Goal: Task Accomplishment & Management: Manage account settings

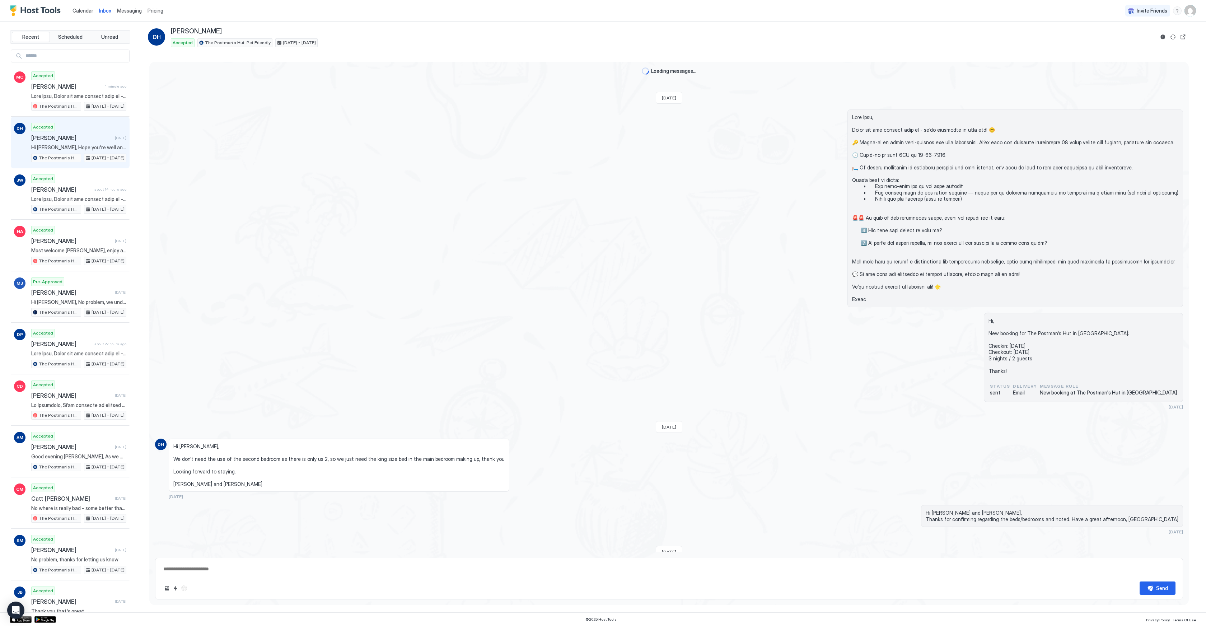
scroll to position [1116, 0]
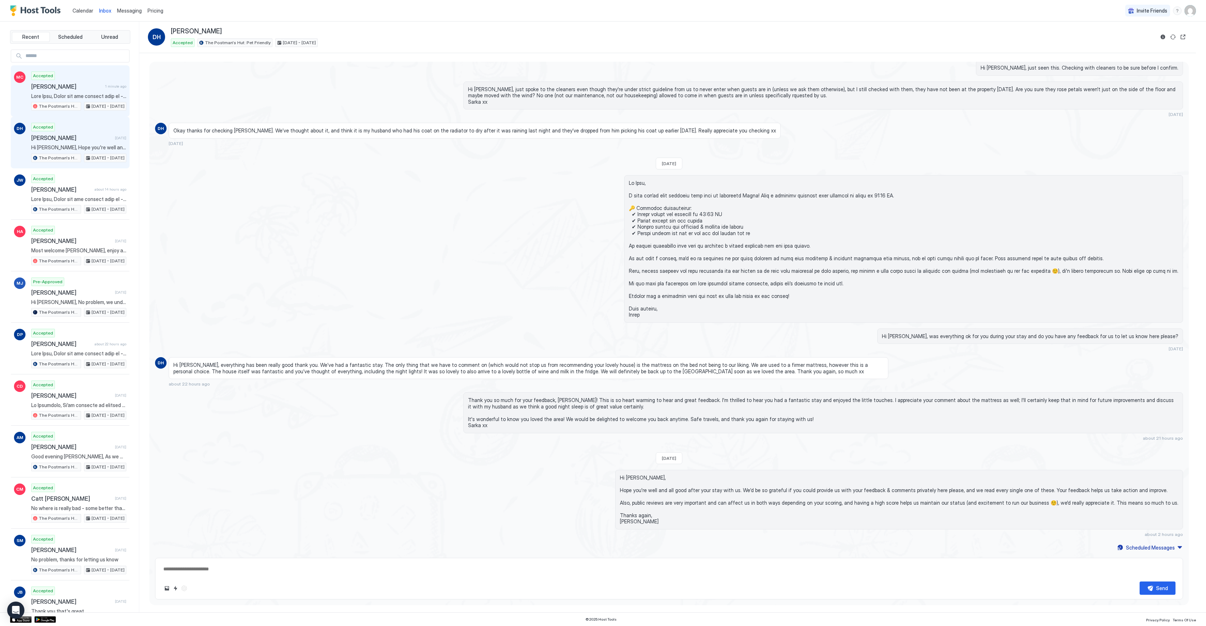
click at [72, 89] on span "[PERSON_NAME]" at bounding box center [66, 86] width 71 height 7
type textarea "*"
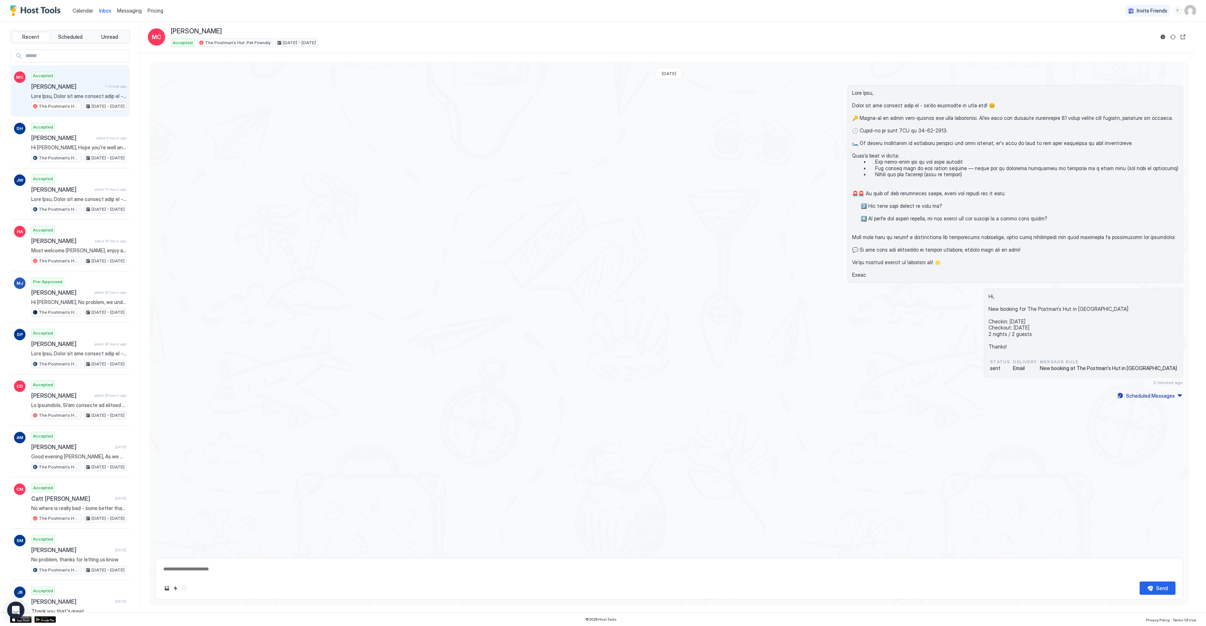
click at [84, 14] on link "Calendar" at bounding box center [83, 11] width 21 height 8
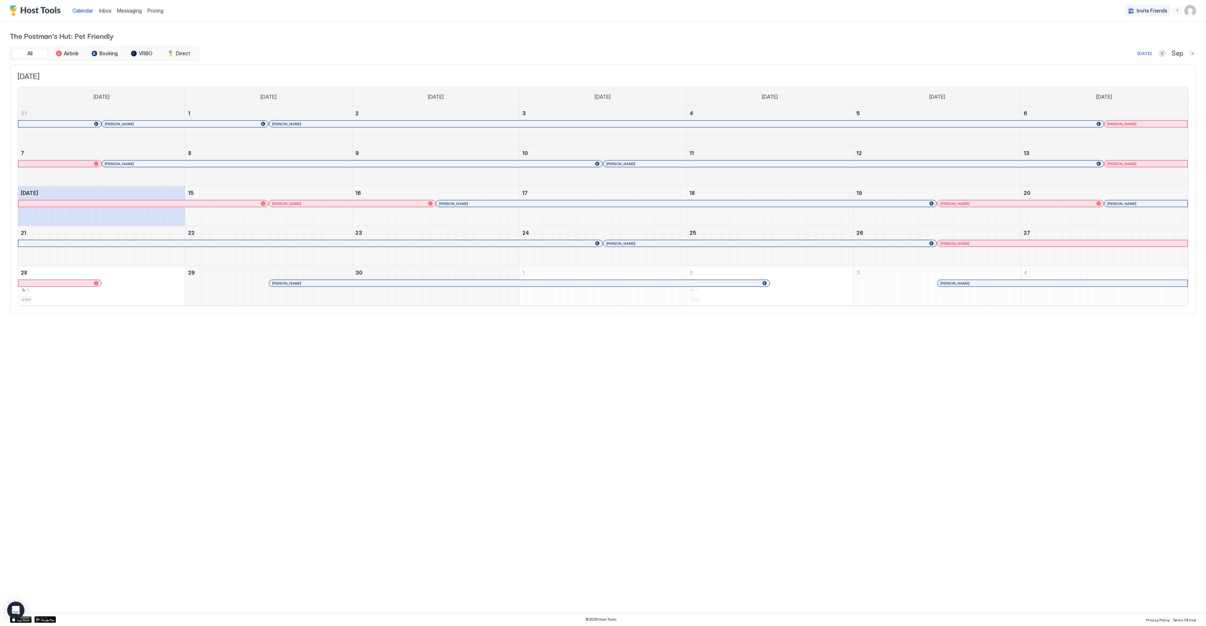
click at [1192, 55] on button "Next month" at bounding box center [1192, 53] width 7 height 7
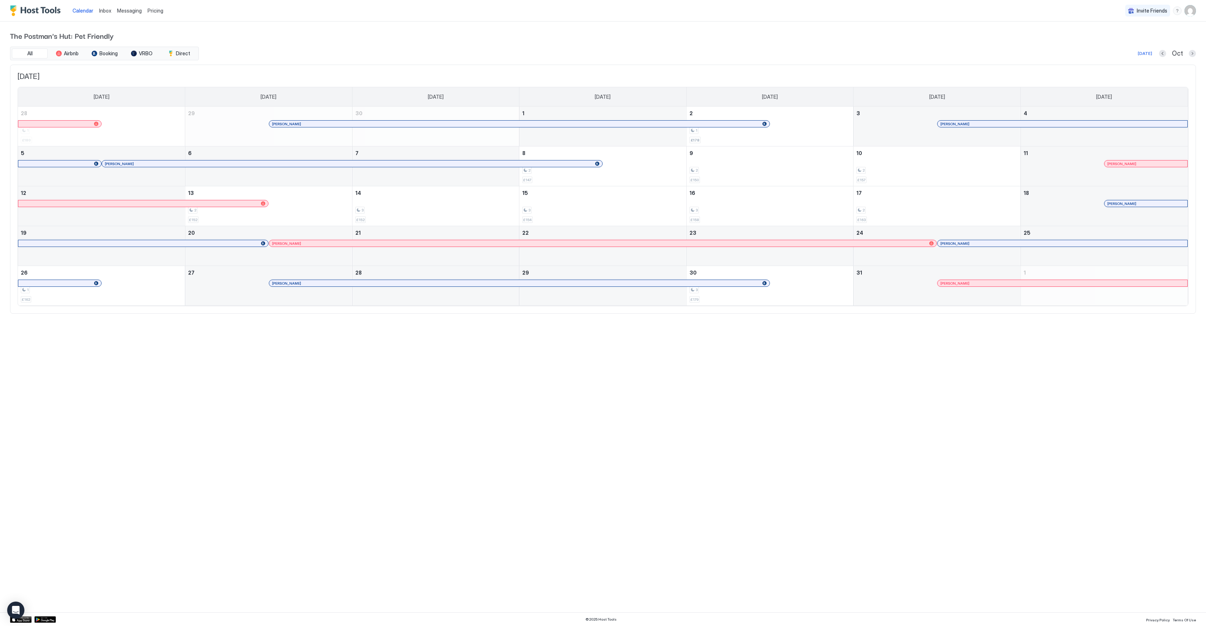
click at [752, 285] on div at bounding box center [752, 283] width 6 height 6
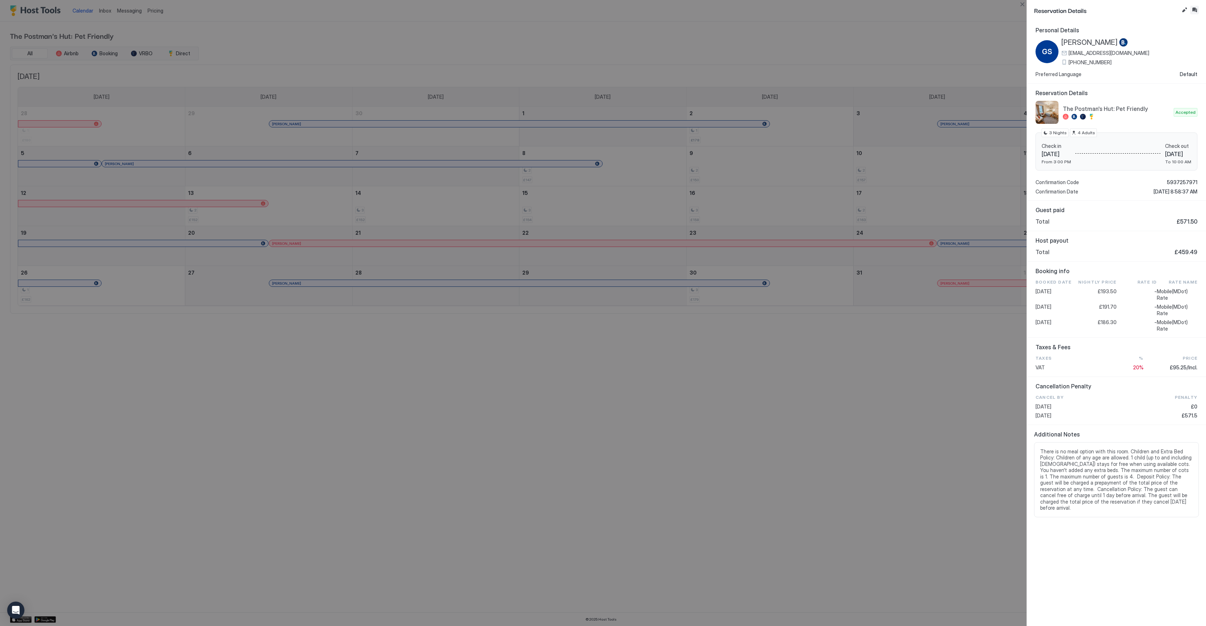
click at [1195, 10] on button "Inbox" at bounding box center [1194, 10] width 9 height 9
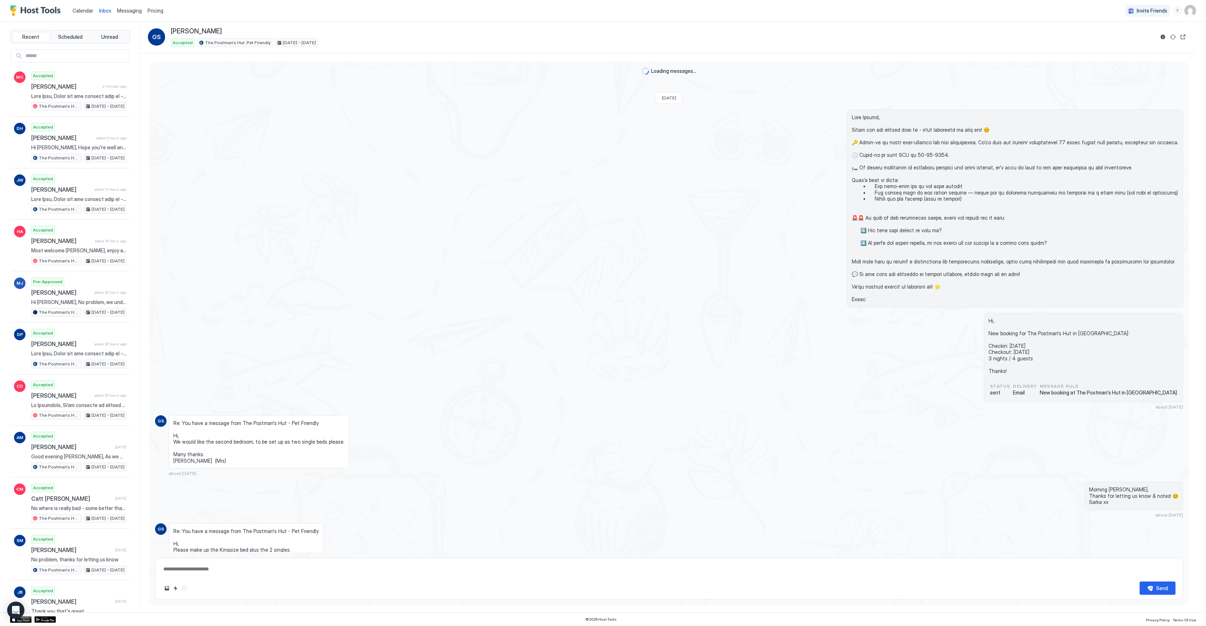
scroll to position [280, 0]
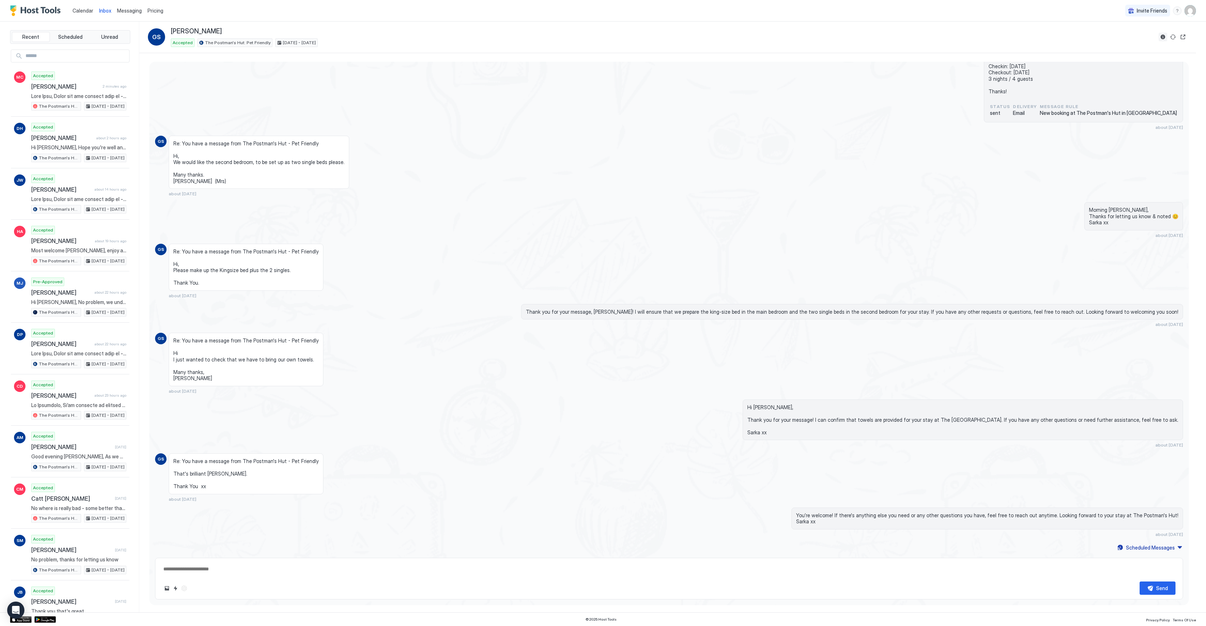
click at [1163, 37] on button "Reservation information" at bounding box center [1163, 37] width 9 height 9
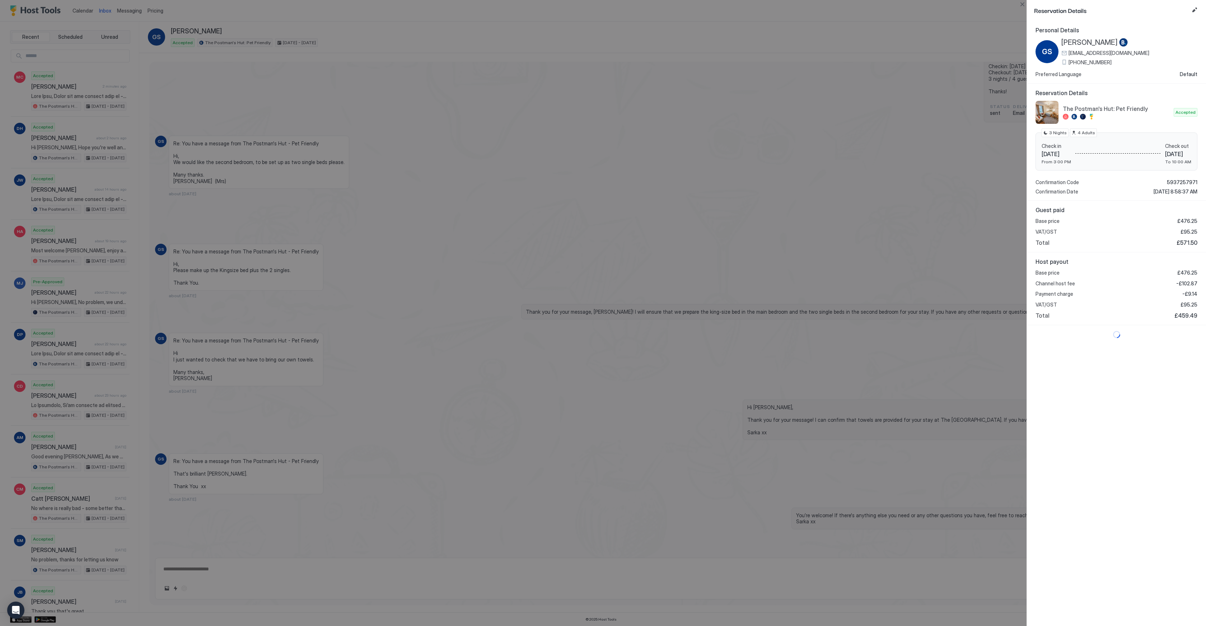
click at [1100, 62] on span "[PHONE_NUMBER]" at bounding box center [1090, 62] width 43 height 6
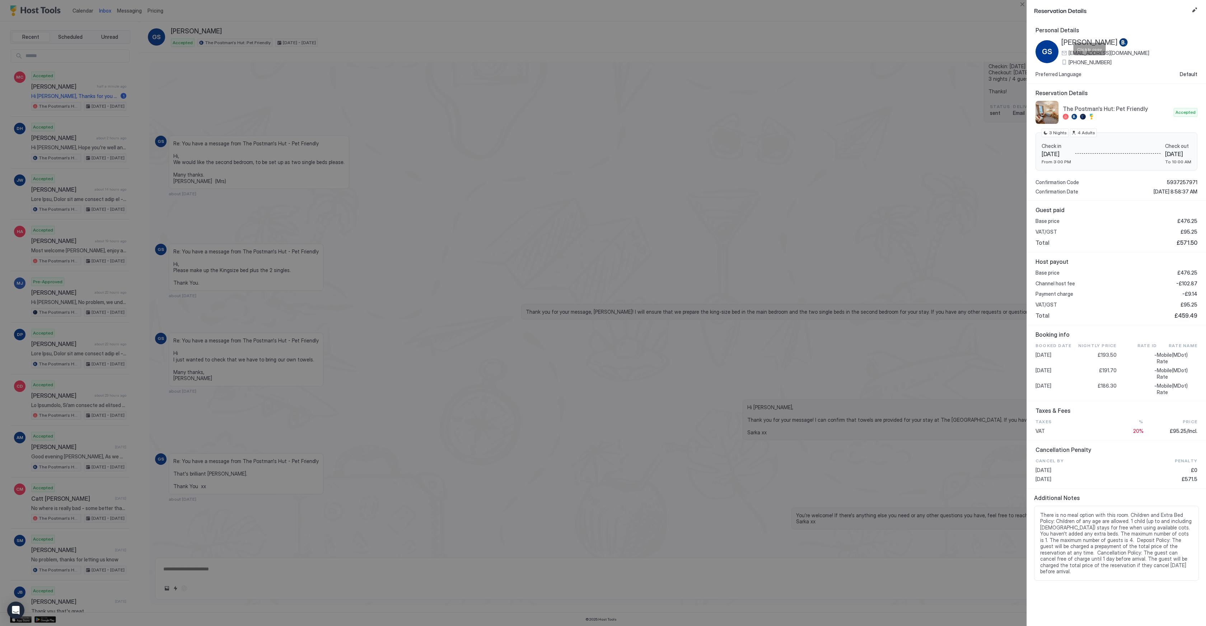
click at [154, 110] on div at bounding box center [603, 313] width 1206 height 626
click at [89, 90] on div at bounding box center [603, 313] width 1206 height 626
click at [1024, 5] on button "Close" at bounding box center [1022, 4] width 9 height 9
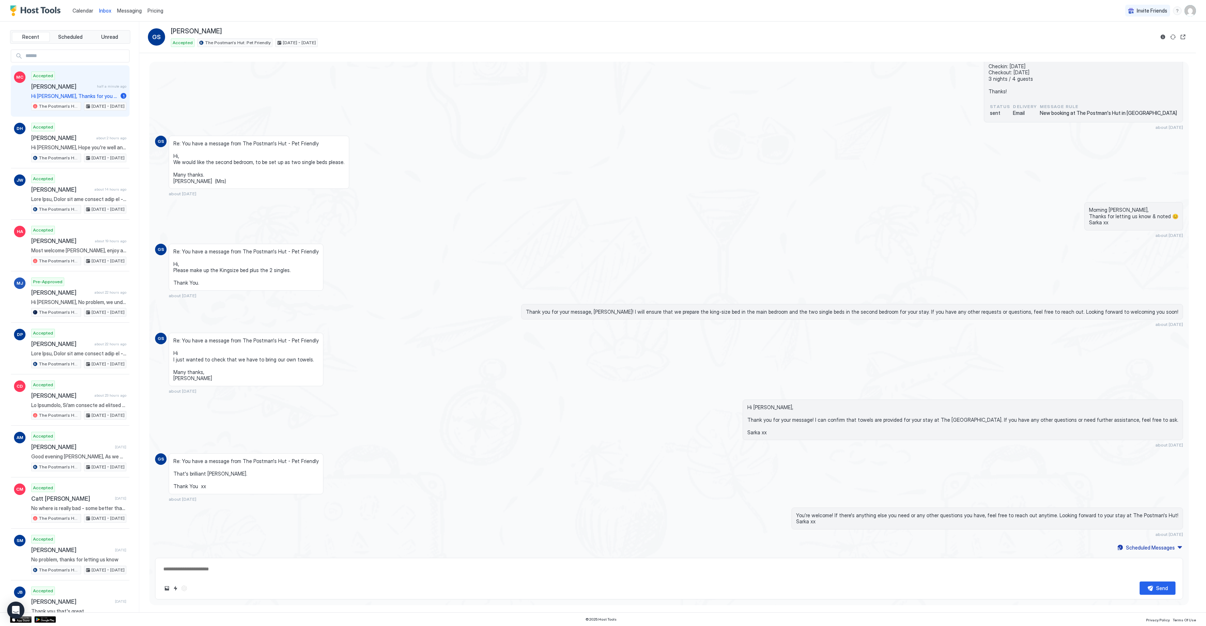
click at [84, 101] on div "Accepted [PERSON_NAME] half a minute ago Hi [PERSON_NAME], Thanks for you messa…" at bounding box center [78, 90] width 95 height 39
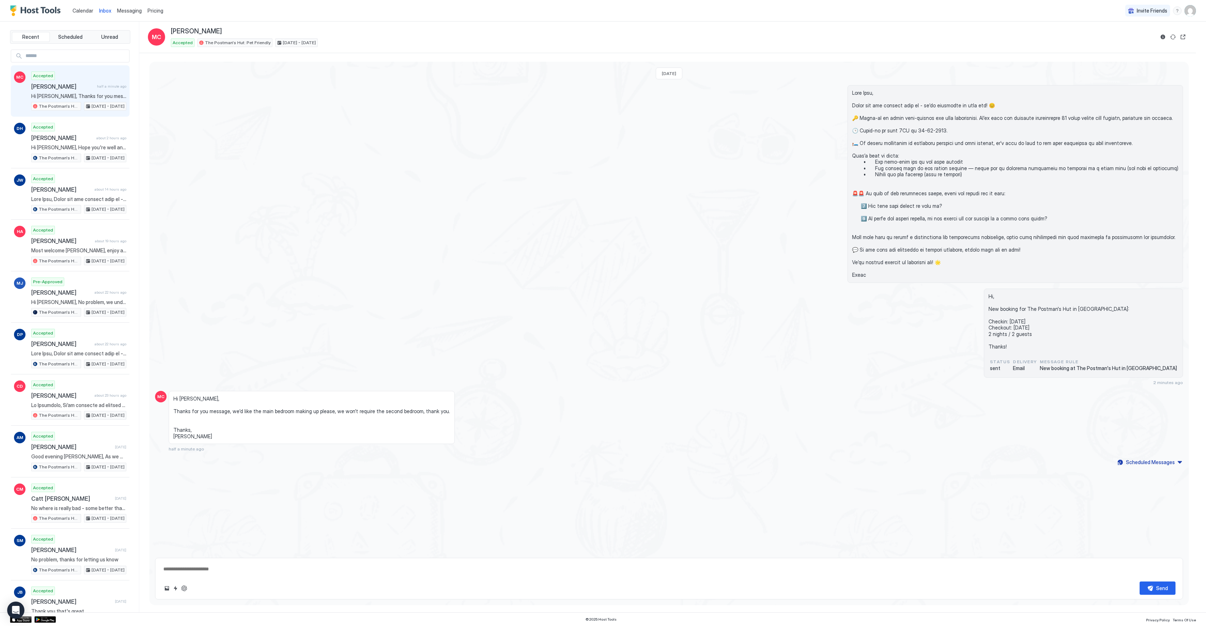
click at [316, 569] on textarea at bounding box center [669, 568] width 1013 height 13
type textarea "**********"
click at [353, 180] on div at bounding box center [669, 184] width 1028 height 198
click at [87, 13] on span "Calendar" at bounding box center [83, 11] width 21 height 6
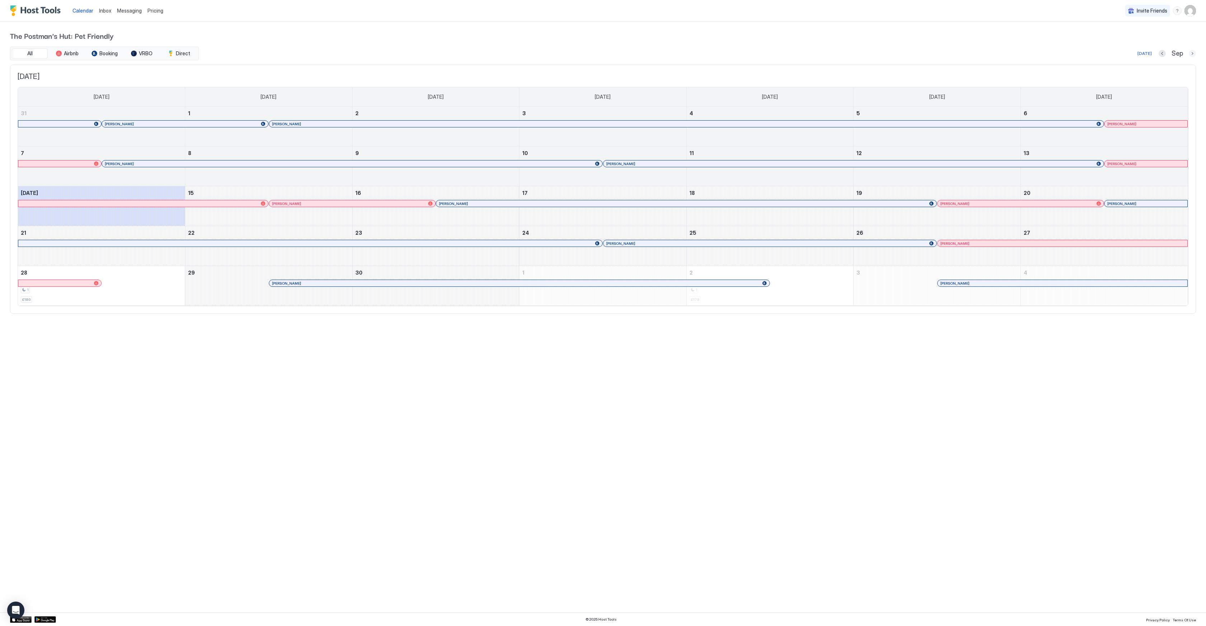
click at [1191, 53] on button "Next month" at bounding box center [1192, 53] width 7 height 7
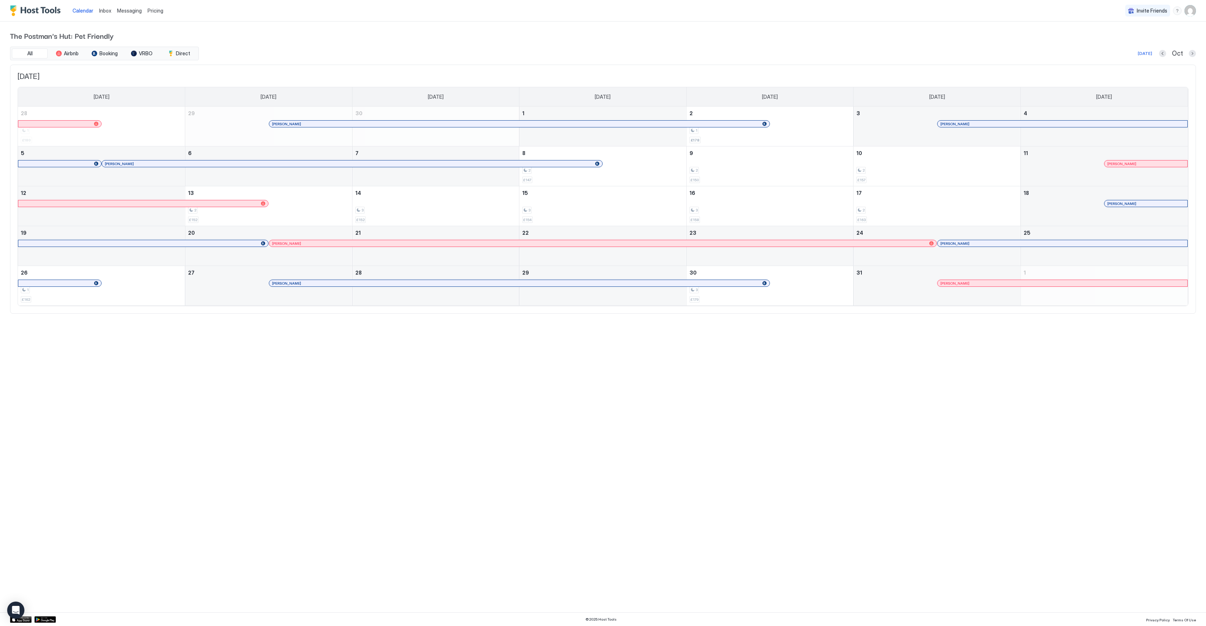
click at [426, 283] on div at bounding box center [425, 283] width 6 height 6
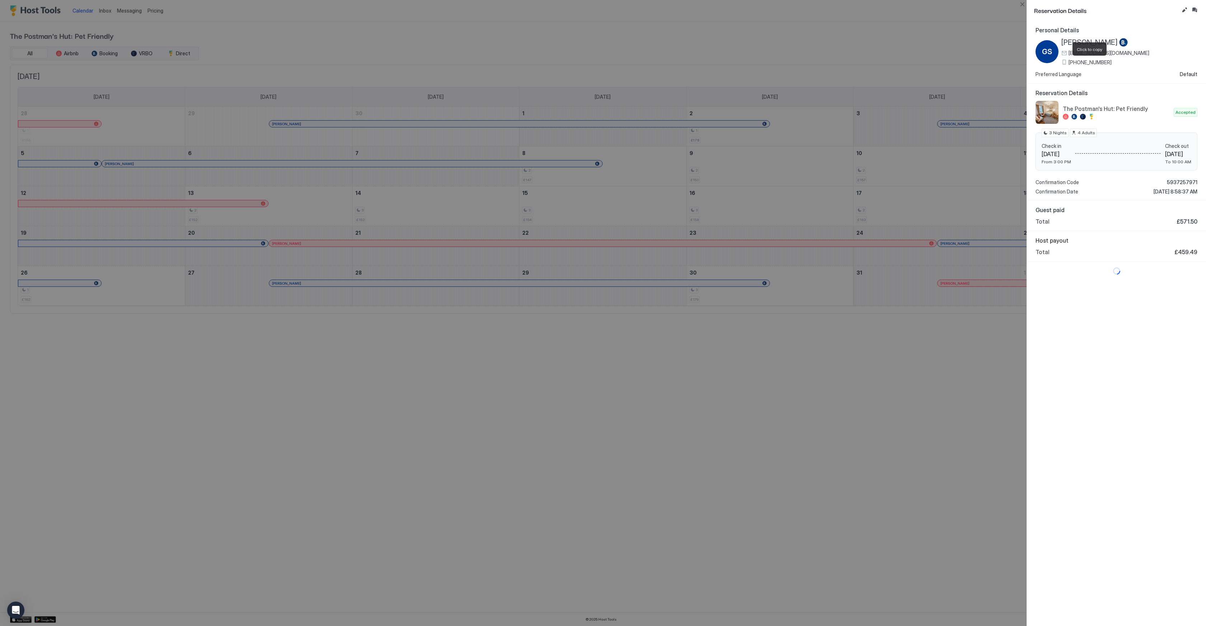
click at [1099, 61] on span "[PHONE_NUMBER]" at bounding box center [1090, 62] width 43 height 6
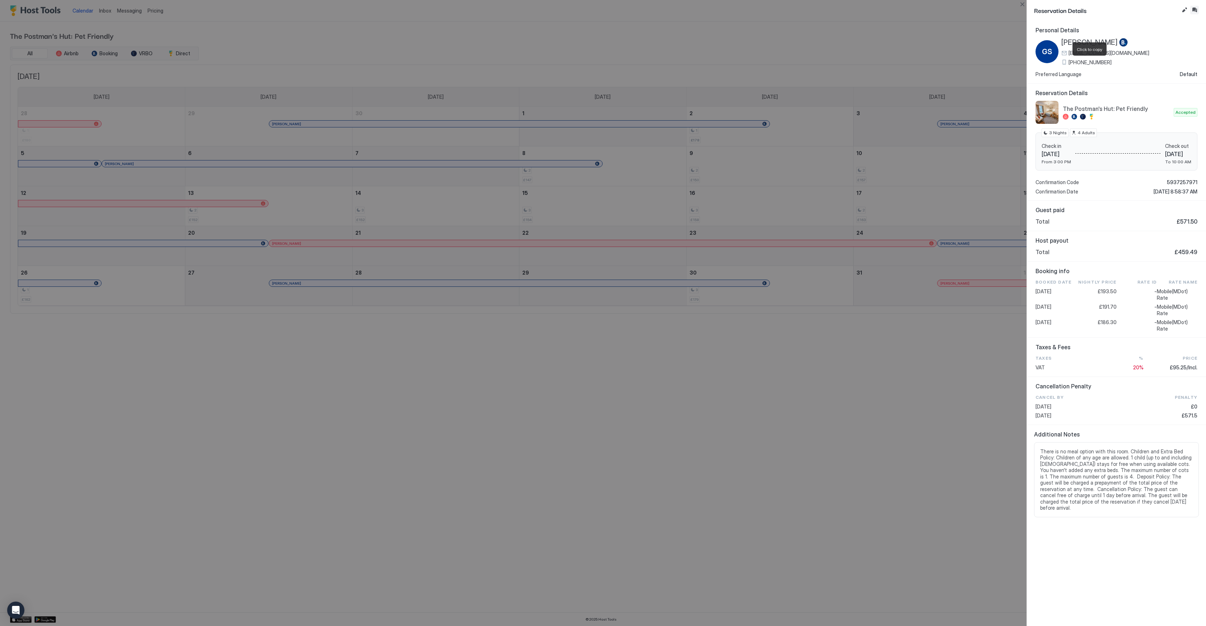
click at [1193, 8] on button "Inbox" at bounding box center [1194, 10] width 9 height 9
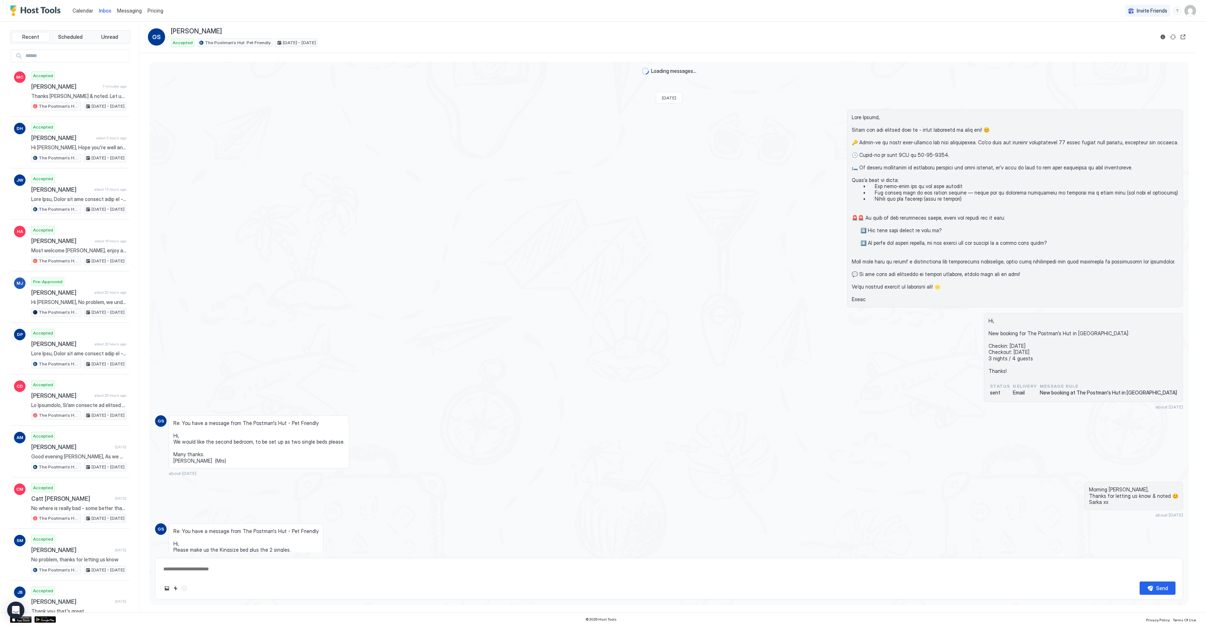
scroll to position [280, 0]
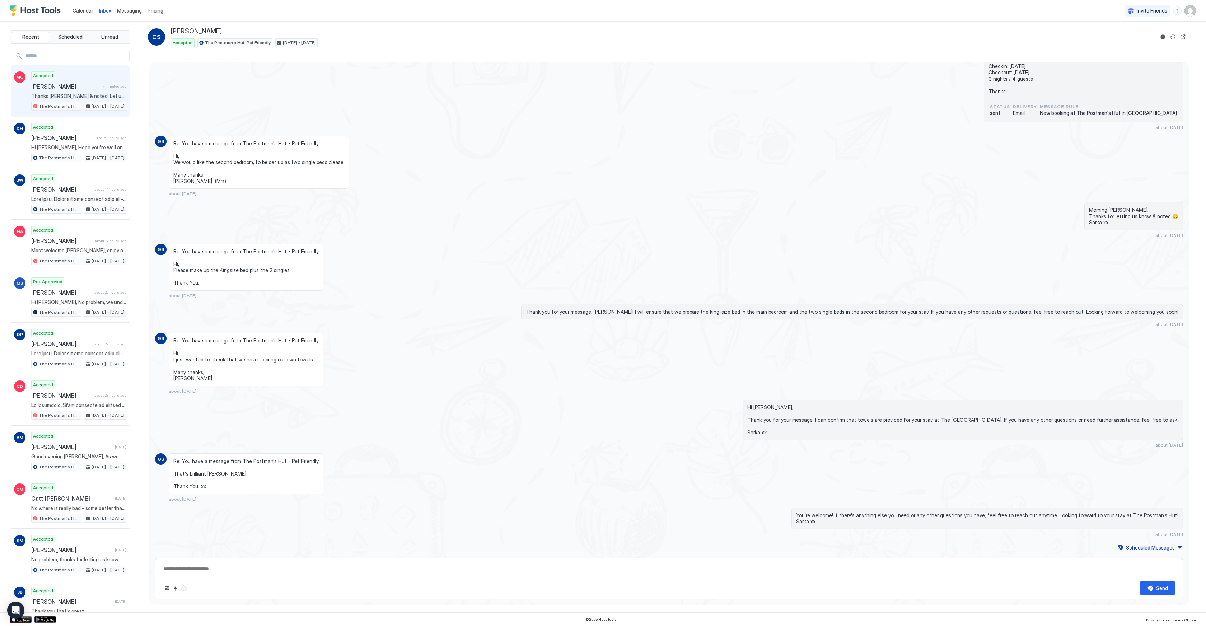
click at [44, 99] on div "Accepted [PERSON_NAME] 7 minutes ago Thanks [PERSON_NAME] & noted. Let us know …" at bounding box center [78, 90] width 95 height 39
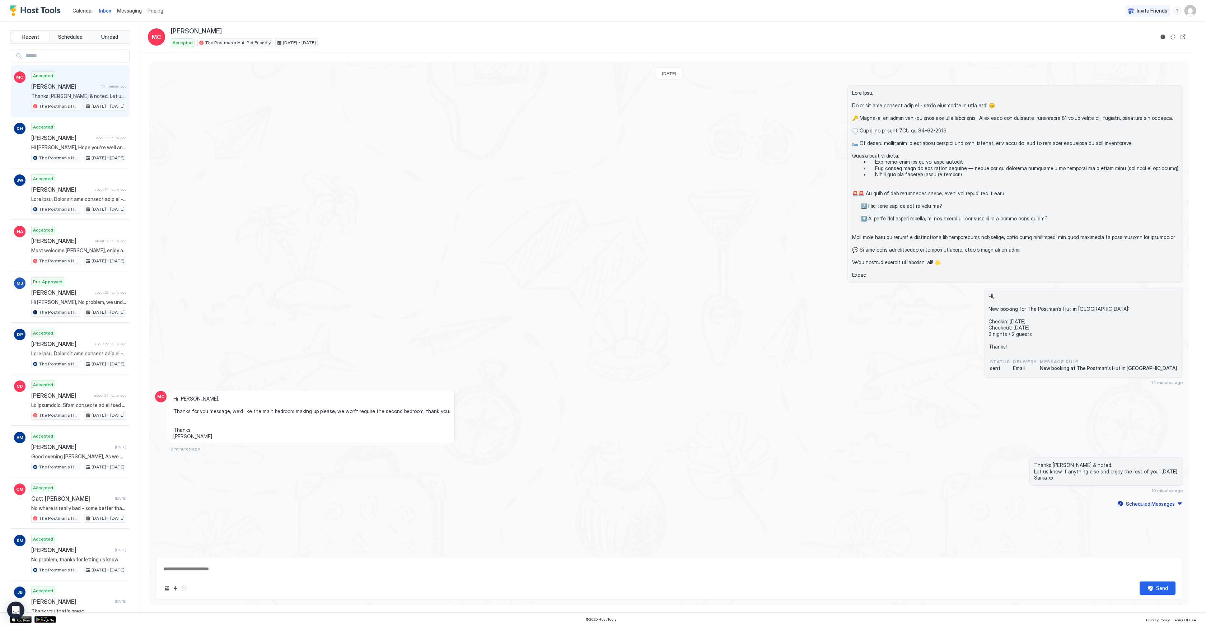
click at [429, 387] on div "[DATE] Hi, New booking for The Postman's Hut in [GEOGRAPHIC_DATA]: Checkin: [DA…" at bounding box center [668, 285] width 1039 height 447
click at [82, 9] on span "Calendar" at bounding box center [83, 11] width 21 height 6
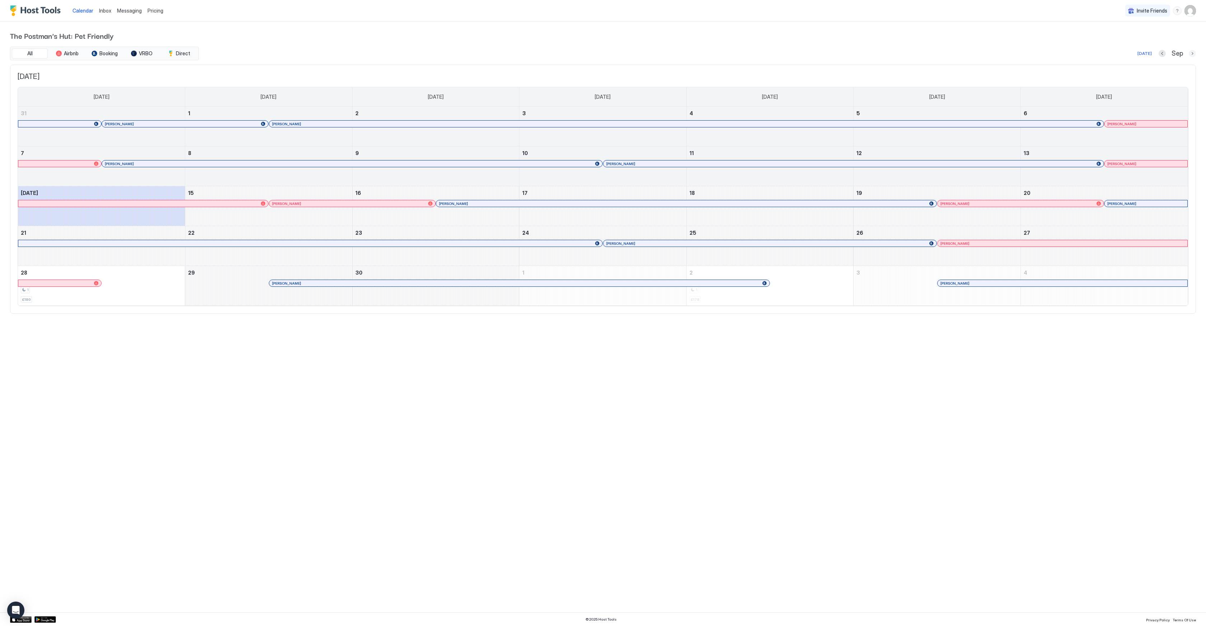
click at [1192, 54] on button "Next month" at bounding box center [1192, 53] width 7 height 7
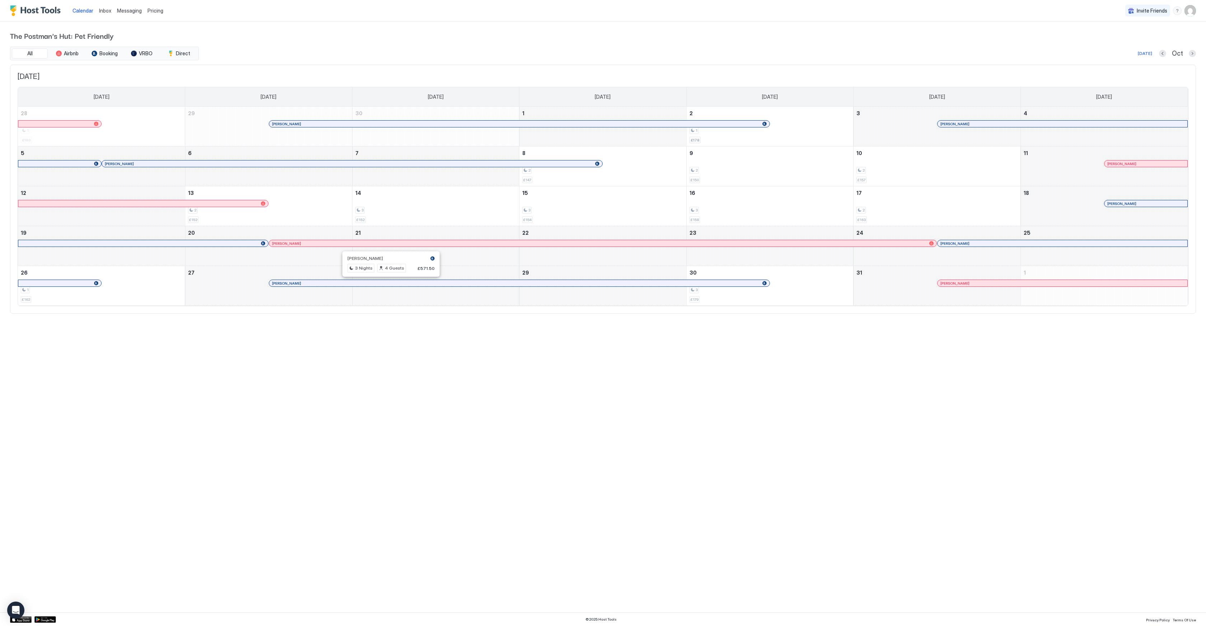
click at [388, 282] on div at bounding box center [388, 283] width 6 height 6
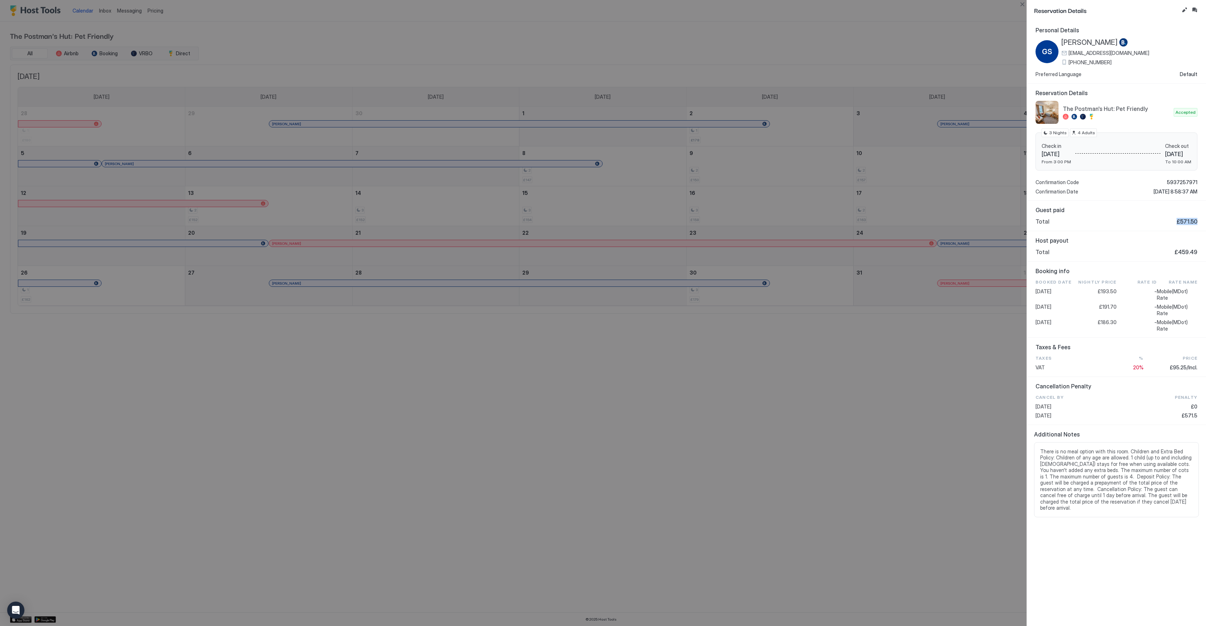
drag, startPoint x: 1198, startPoint y: 223, endPoint x: 1175, endPoint y: 222, distance: 23.0
click at [1175, 222] on div "Guest paid Total £571.50" at bounding box center [1116, 216] width 179 height 31
copy span "£571.50"
click at [1065, 43] on span "[PERSON_NAME]" at bounding box center [1089, 42] width 56 height 9
drag, startPoint x: 1047, startPoint y: 132, endPoint x: 1126, endPoint y: 151, distance: 81.7
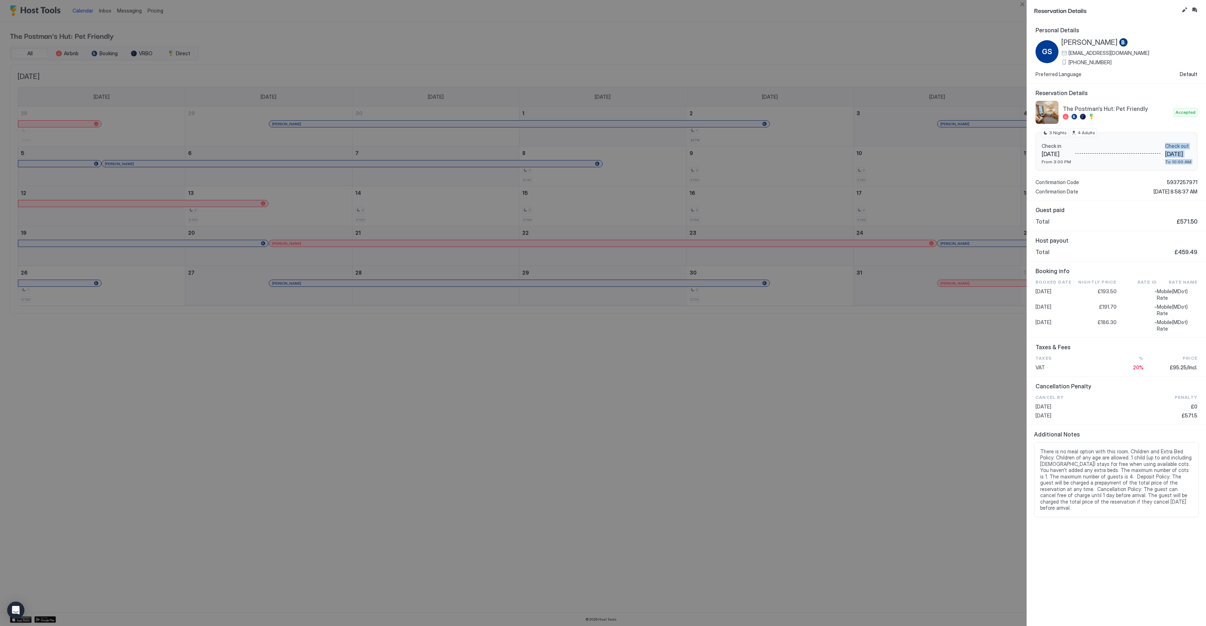
click at [1107, 148] on div "Check in [DATE] From 3:00 PM Check out [DATE] To 10:00 AM 3 Nights 4 Adults" at bounding box center [1117, 151] width 162 height 38
click at [1168, 160] on span "To 10:00 AM" at bounding box center [1178, 161] width 26 height 5
drag, startPoint x: 1175, startPoint y: 162, endPoint x: 1037, endPoint y: 134, distance: 141.0
click at [1037, 134] on div "Check in [DATE] From 3:00 PM Check out [DATE] To 10:00 AM 3 Nights 4 Adults" at bounding box center [1117, 151] width 162 height 38
copy div "Check in [DATE] From 3:00 PM Check out [DATE] To 10:00 AM"
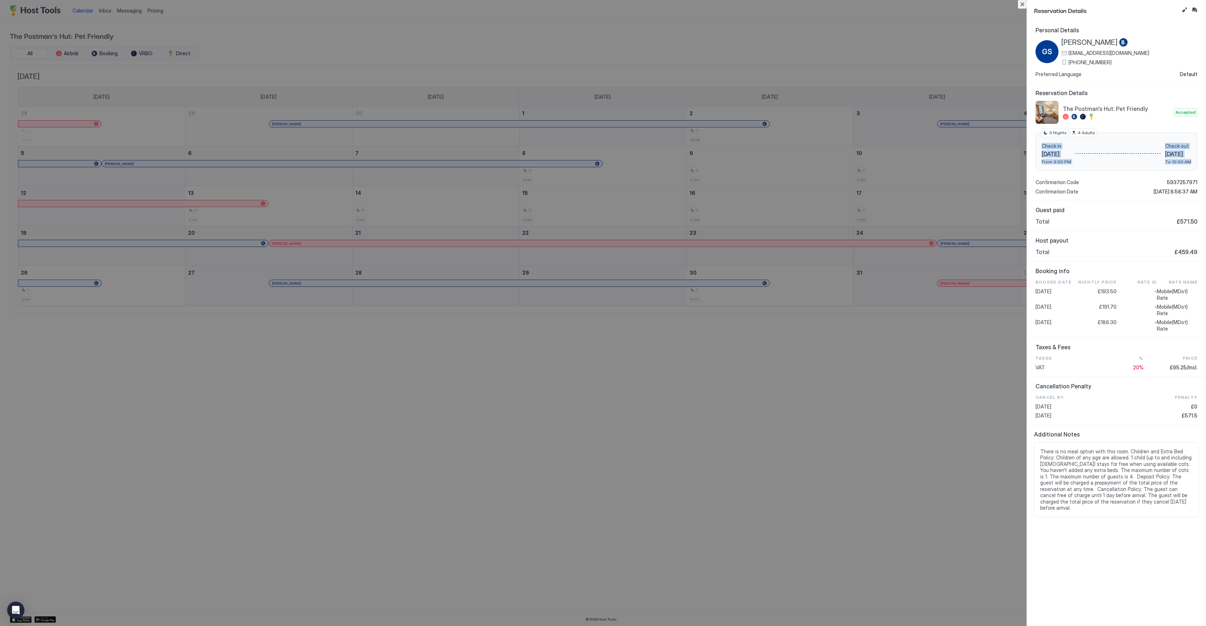
click at [1022, 5] on button "Close" at bounding box center [1022, 4] width 9 height 9
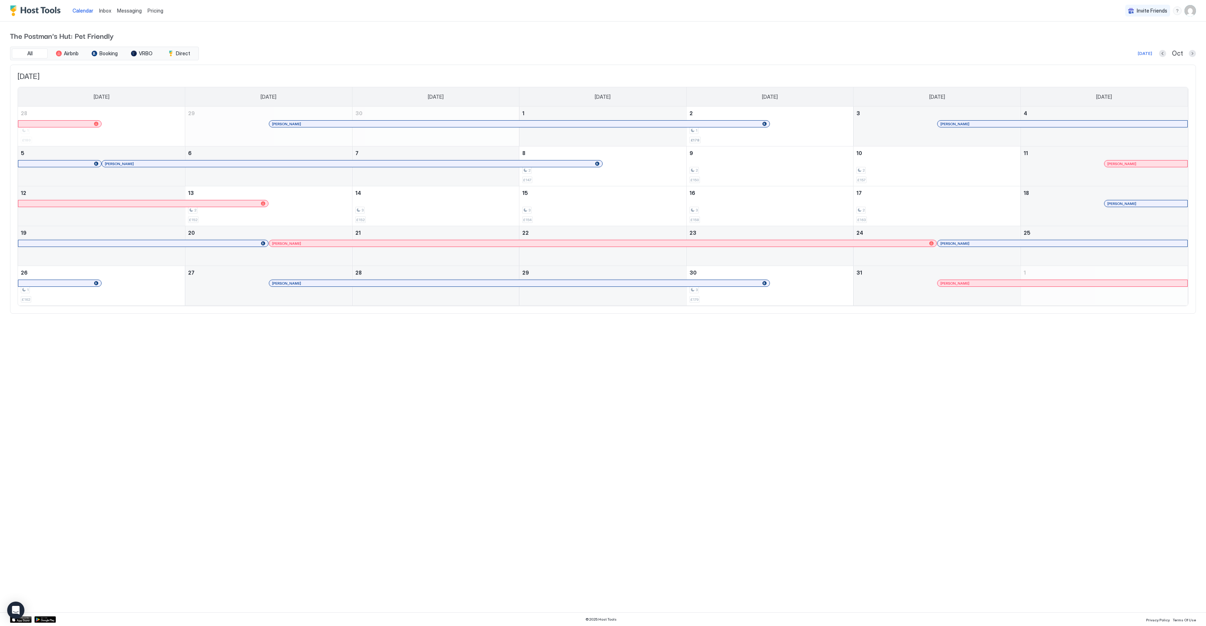
click at [435, 282] on div at bounding box center [435, 283] width 6 height 6
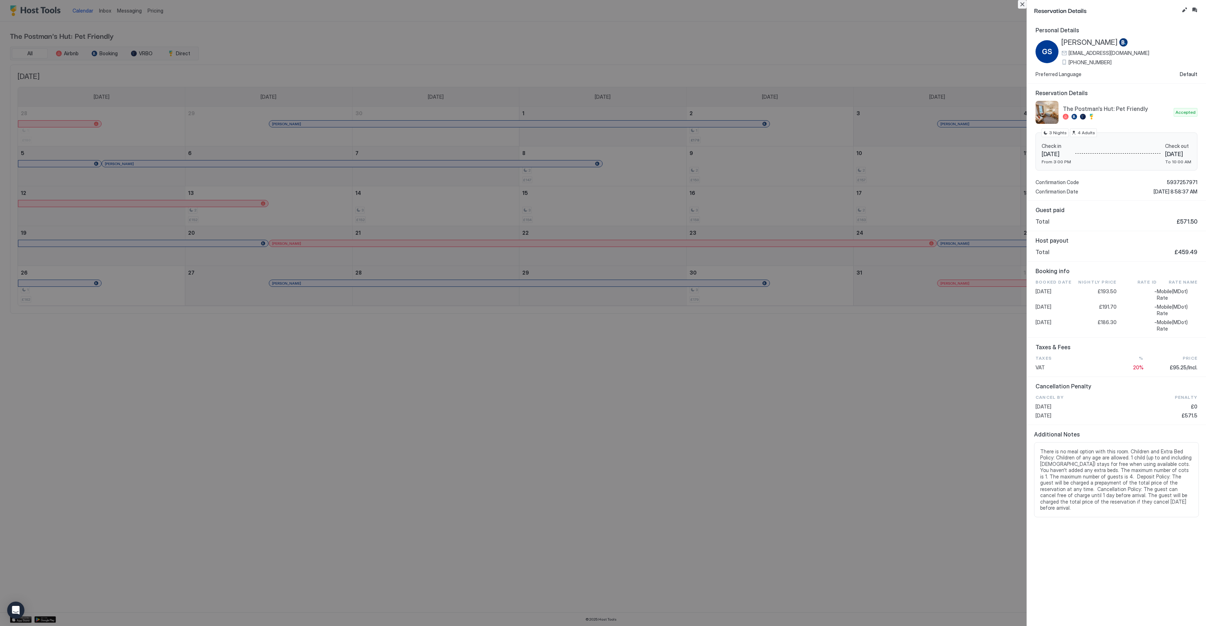
click at [1025, 5] on button "Close" at bounding box center [1022, 4] width 9 height 9
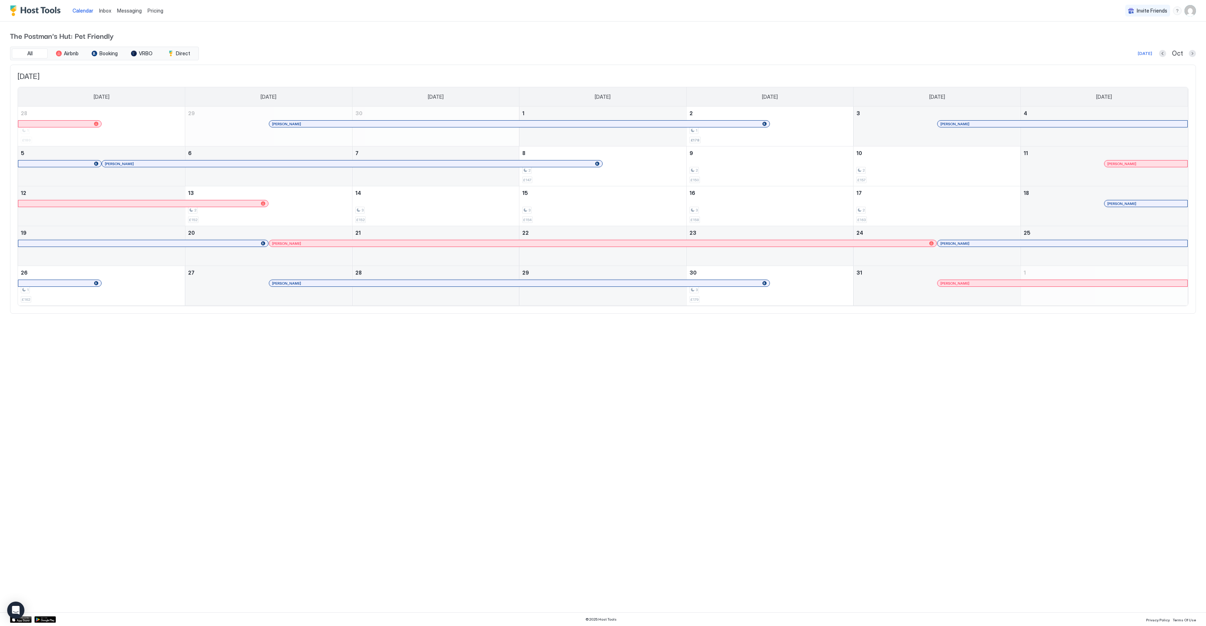
drag, startPoint x: 537, startPoint y: 419, endPoint x: 380, endPoint y: 317, distance: 186.6
click at [537, 419] on div "Calendar Inbox Messaging Pricing Invite Friends AA The Postman's Hut: Pet Frien…" at bounding box center [603, 313] width 1206 height 626
click at [146, 284] on div "1 £162" at bounding box center [101, 286] width 161 height 34
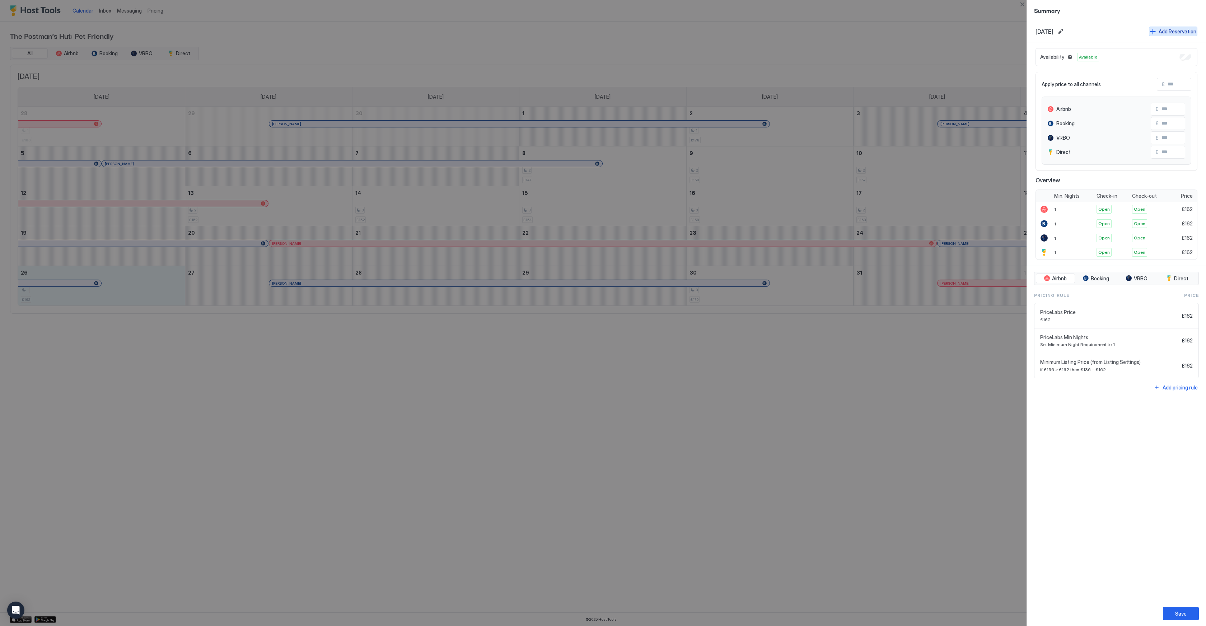
click at [1170, 34] on div "Add Reservation" at bounding box center [1178, 32] width 38 height 8
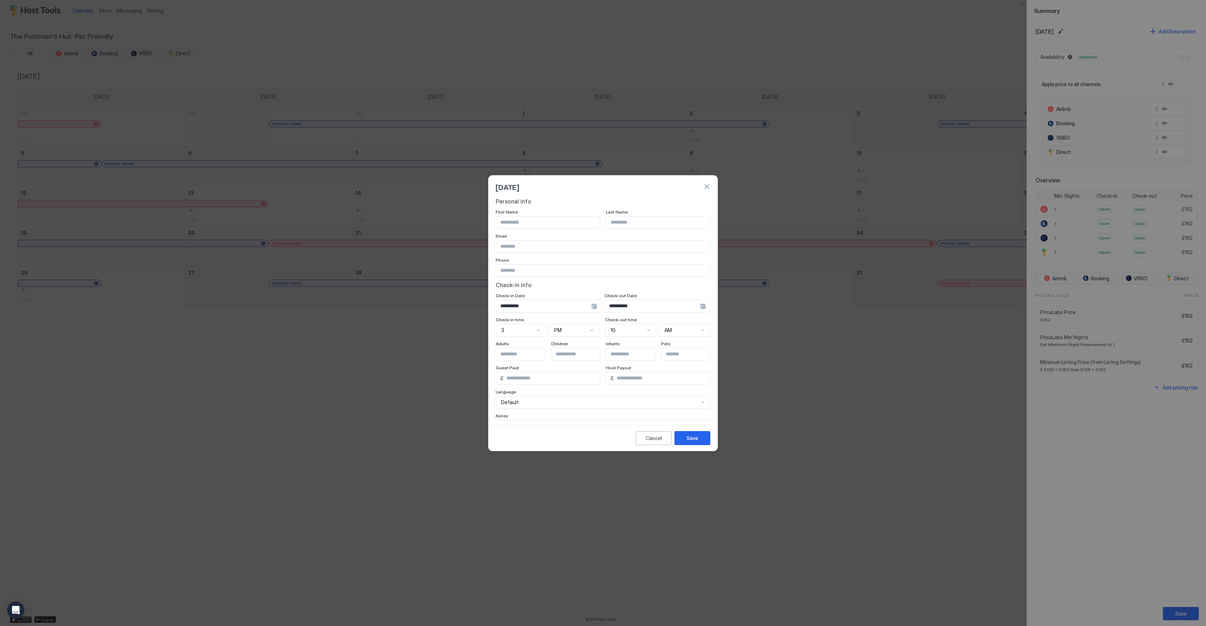
click at [710, 188] on button "button" at bounding box center [706, 186] width 7 height 7
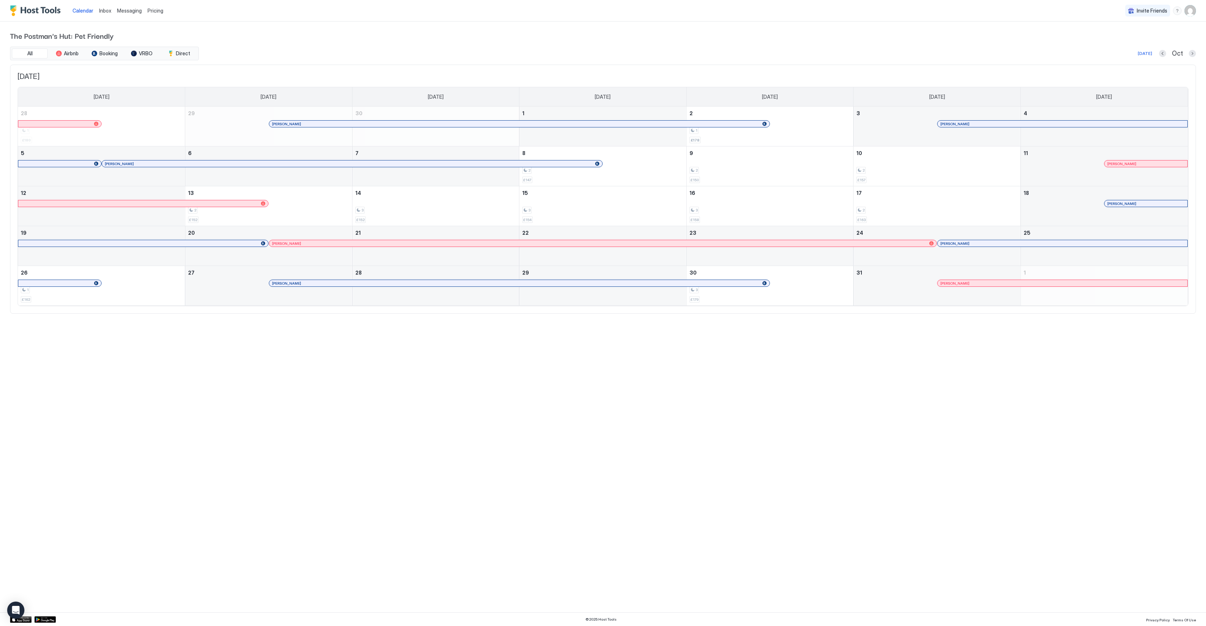
click at [956, 284] on div at bounding box center [956, 283] width 6 height 6
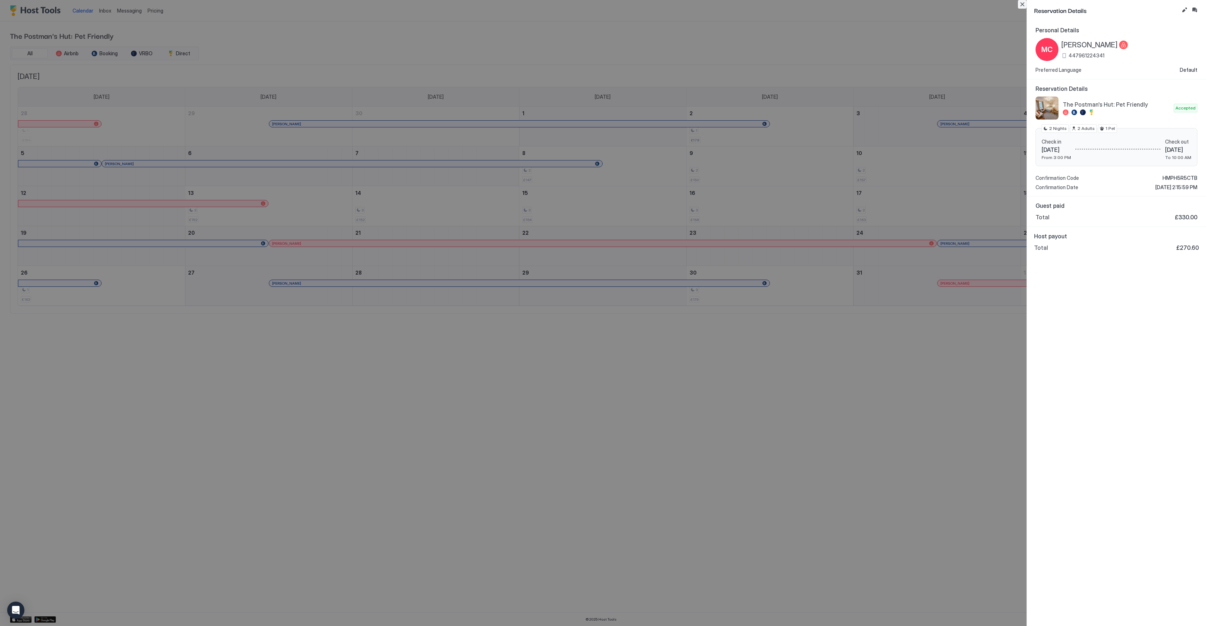
click at [1021, 2] on button "Close" at bounding box center [1022, 4] width 9 height 9
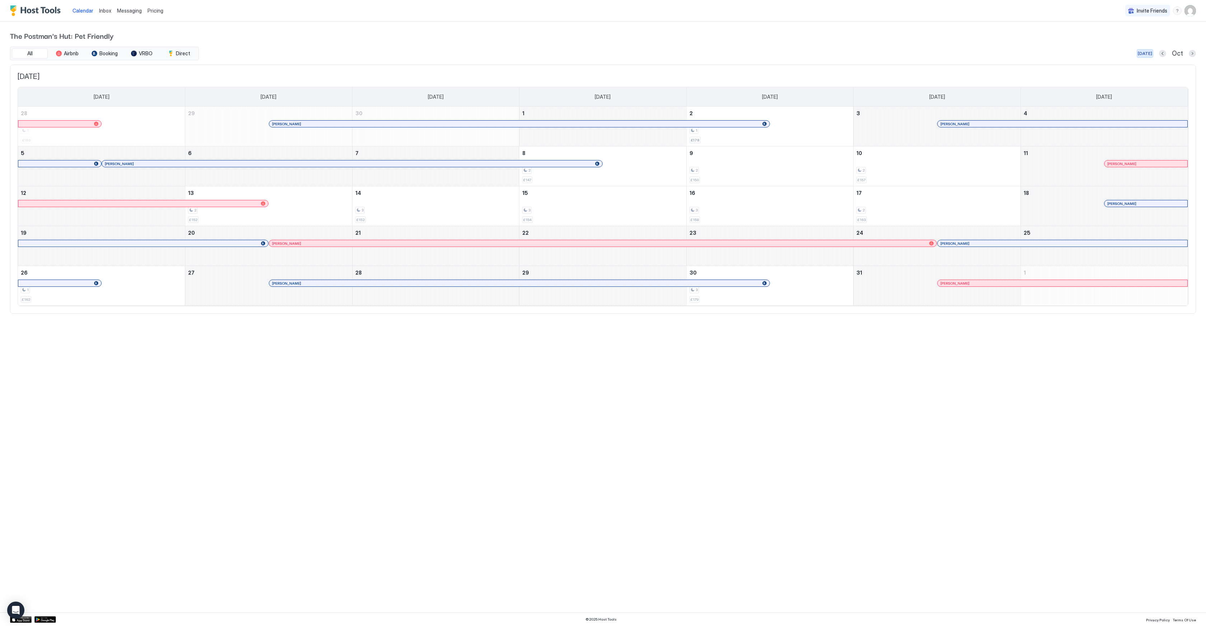
click at [1144, 51] on div "[DATE]" at bounding box center [1145, 53] width 14 height 6
